Goal: Transaction & Acquisition: Download file/media

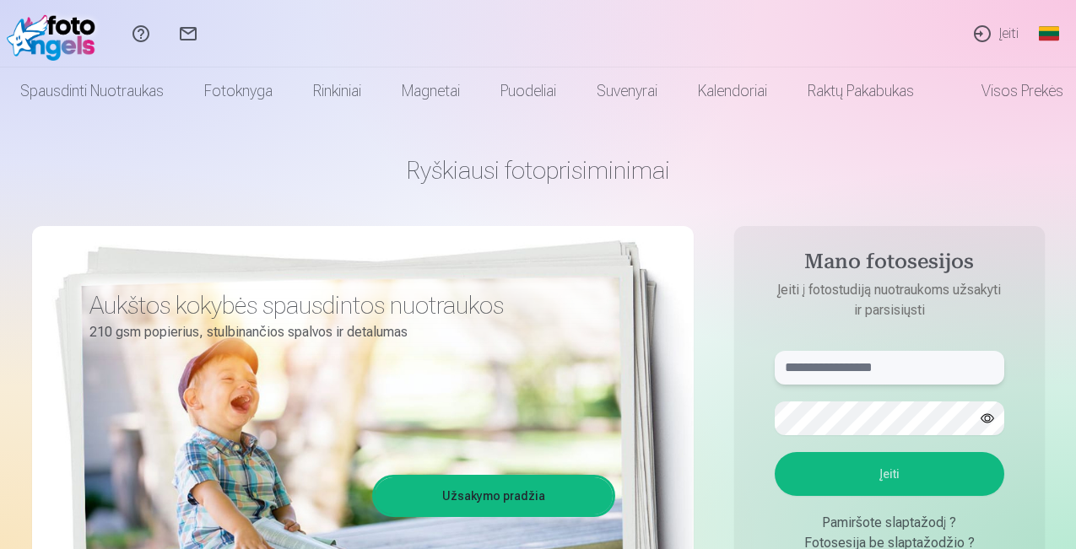
click at [810, 370] on input "text" at bounding box center [889, 368] width 229 height 34
type input "**********"
click at [986, 420] on button "button" at bounding box center [987, 418] width 32 height 32
click at [880, 472] on button "Įeiti" at bounding box center [889, 474] width 229 height 44
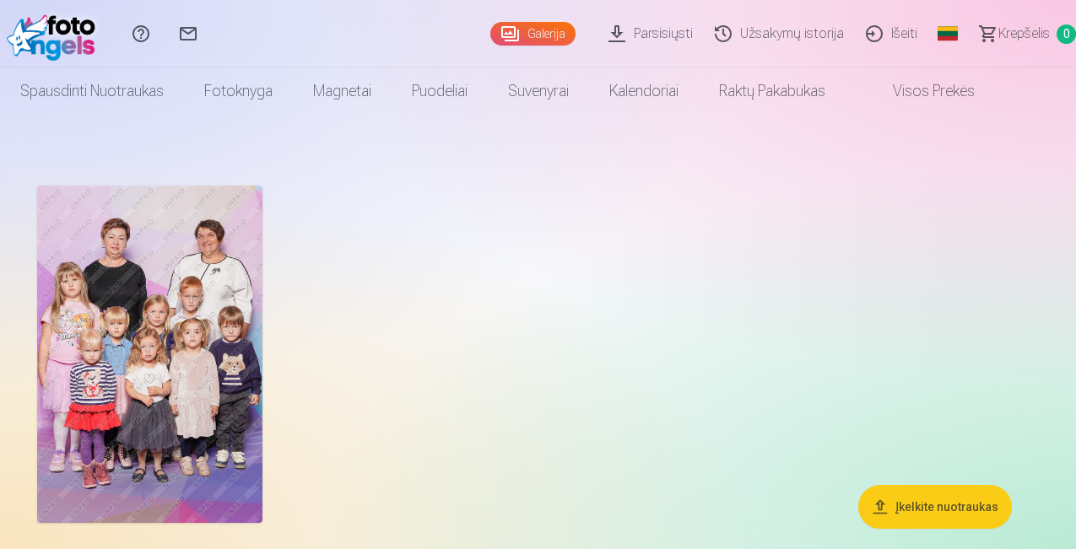
click at [959, 245] on div at bounding box center [537, 354] width 1015 height 351
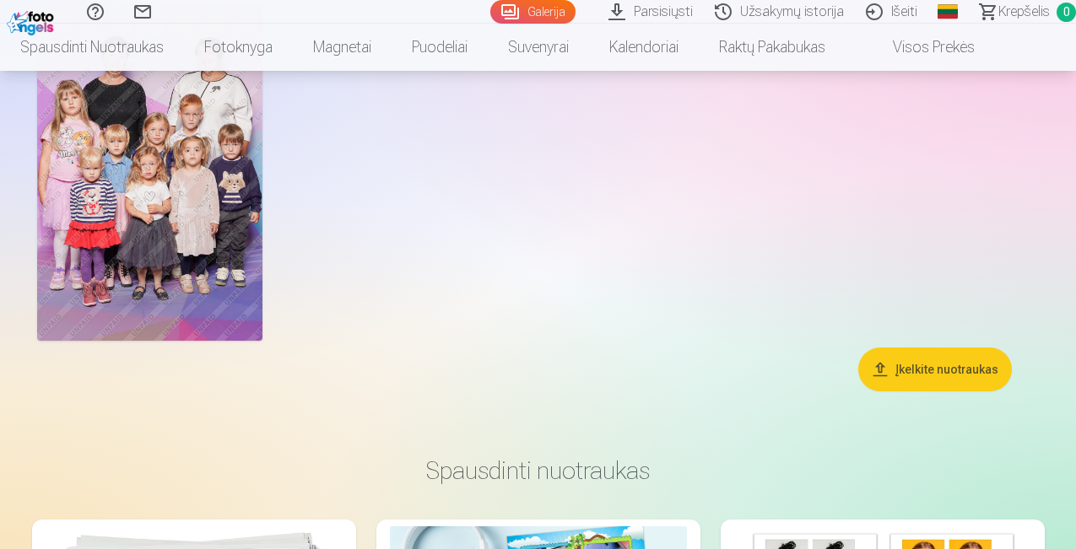
scroll to position [84, 0]
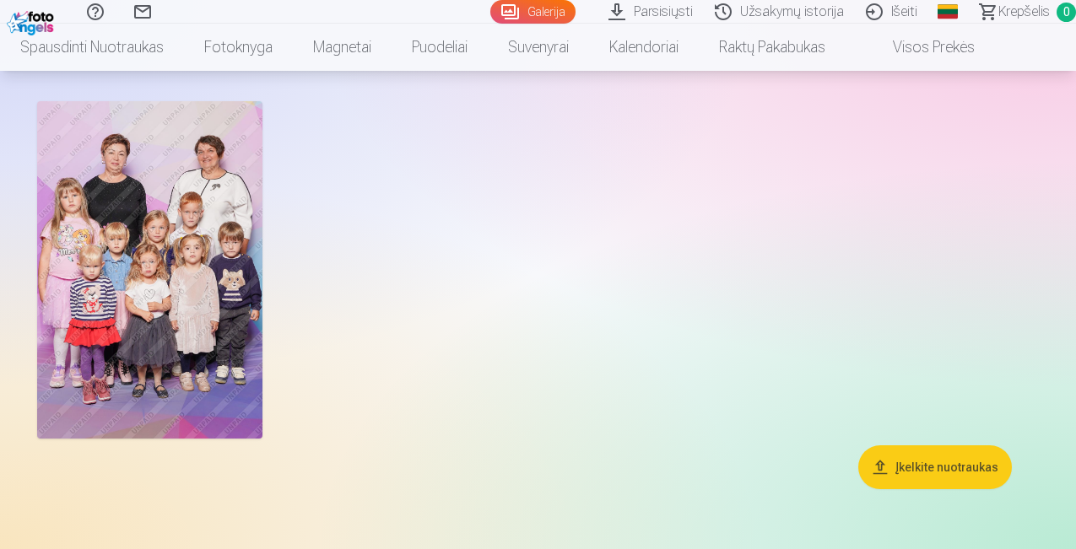
click at [621, 12] on link "Parsisiųsti" at bounding box center [653, 12] width 106 height 24
